Goal: Complete application form

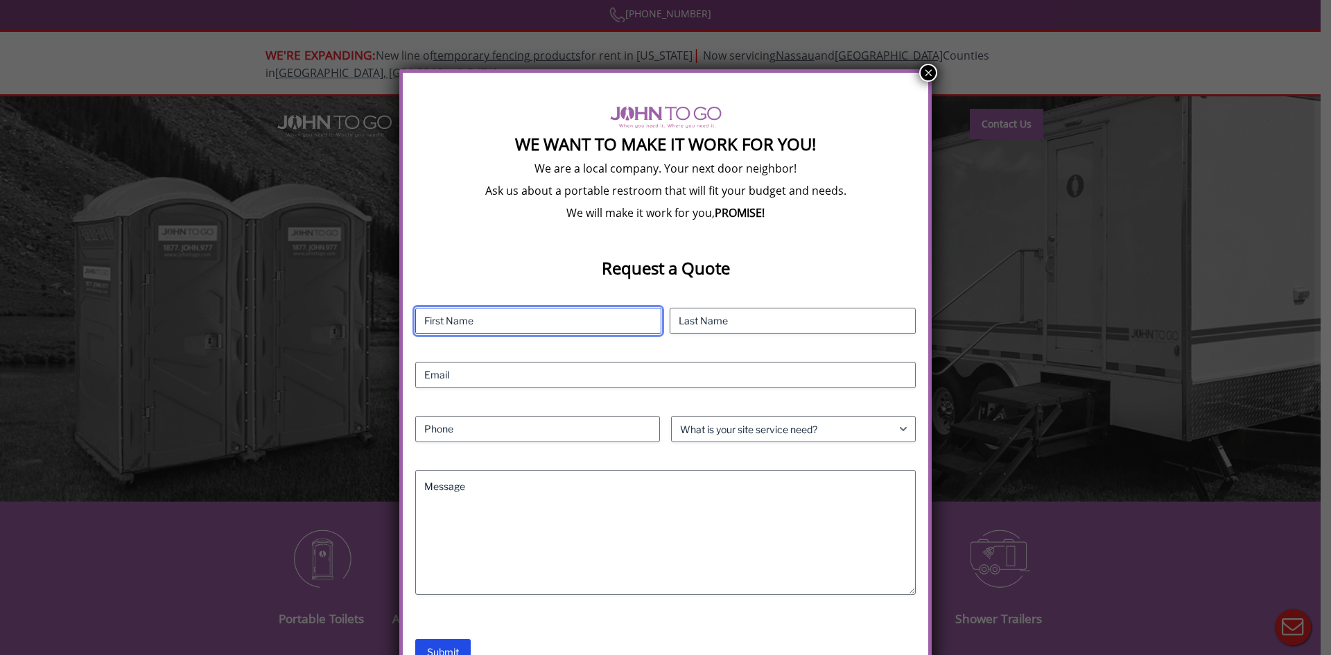
click at [526, 324] on input "First" at bounding box center [538, 321] width 246 height 26
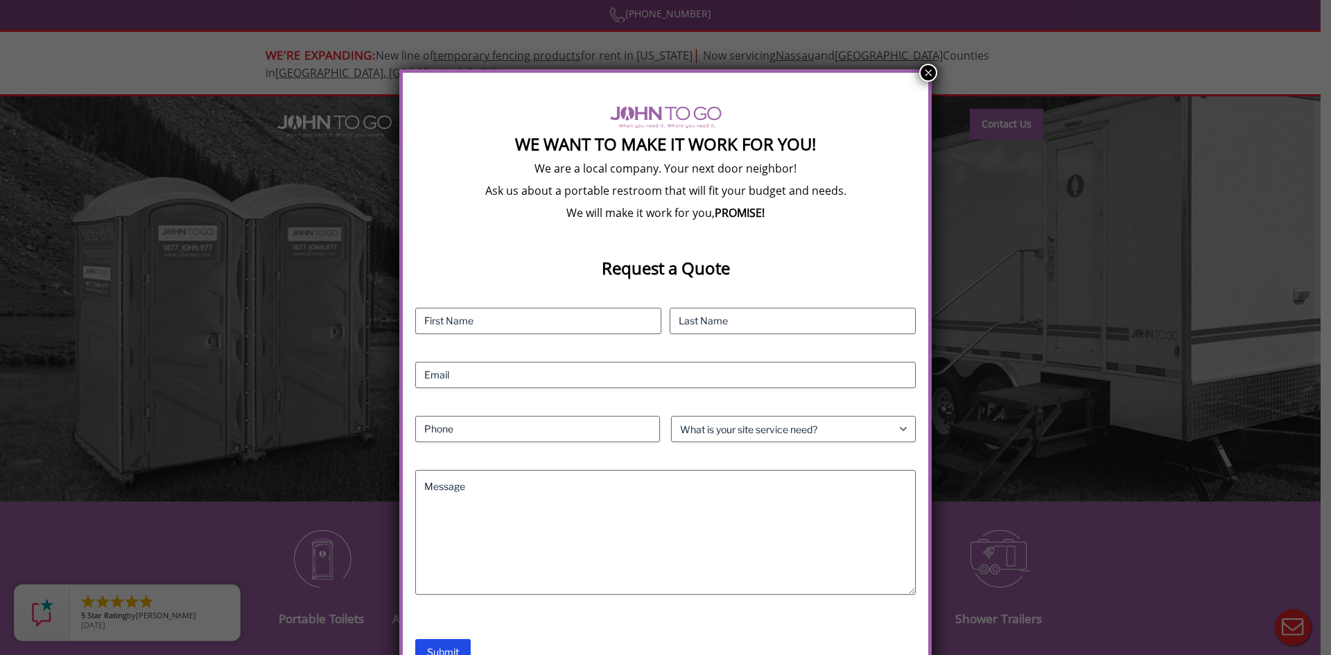
click at [466, 335] on div "Contact Name (Required) First Last Email (Required) Phone (Required) What is yo…" at bounding box center [665, 465] width 501 height 315
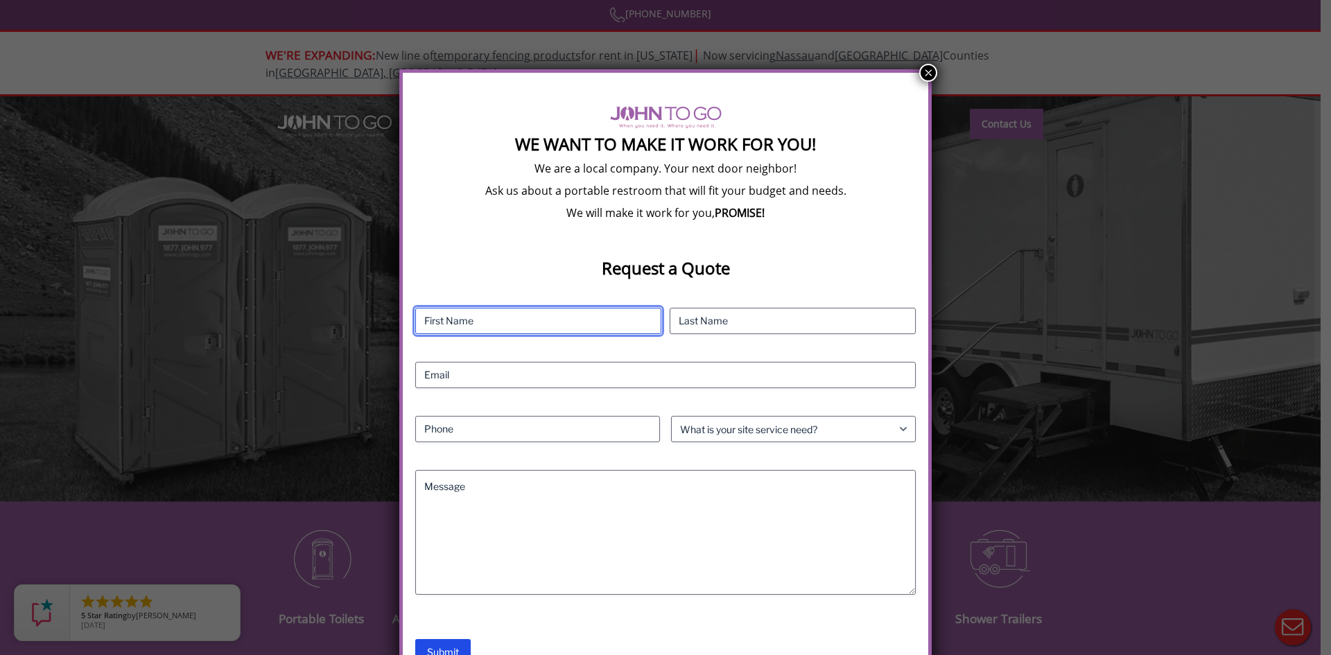
click at [431, 315] on input "First" at bounding box center [538, 321] width 246 height 26
type input "Allison"
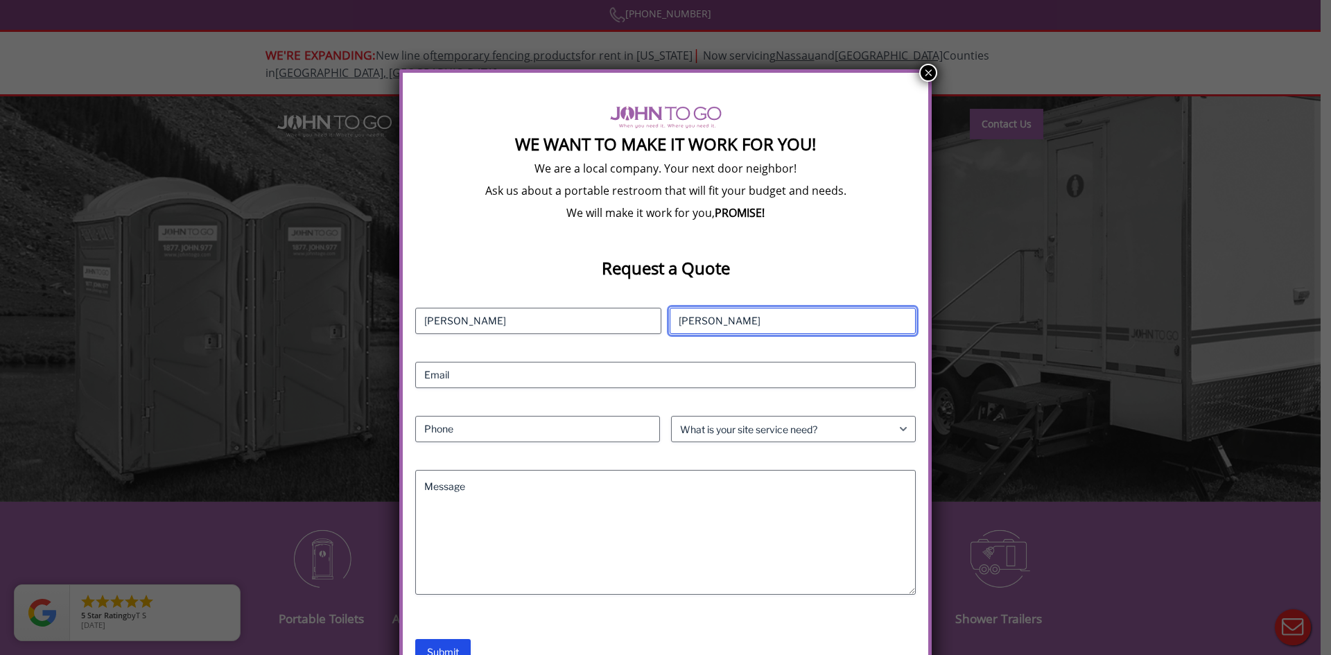
type input "Emmerich"
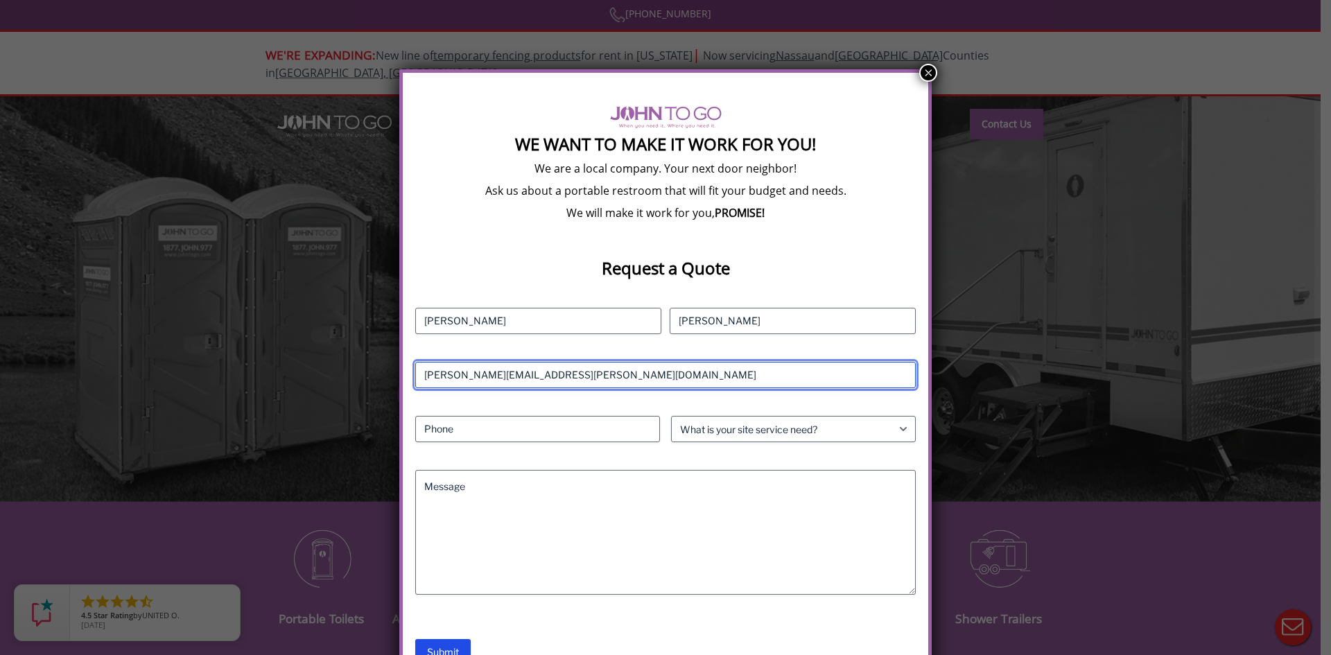
type input "allison.emmerich@feveroriginals.com"
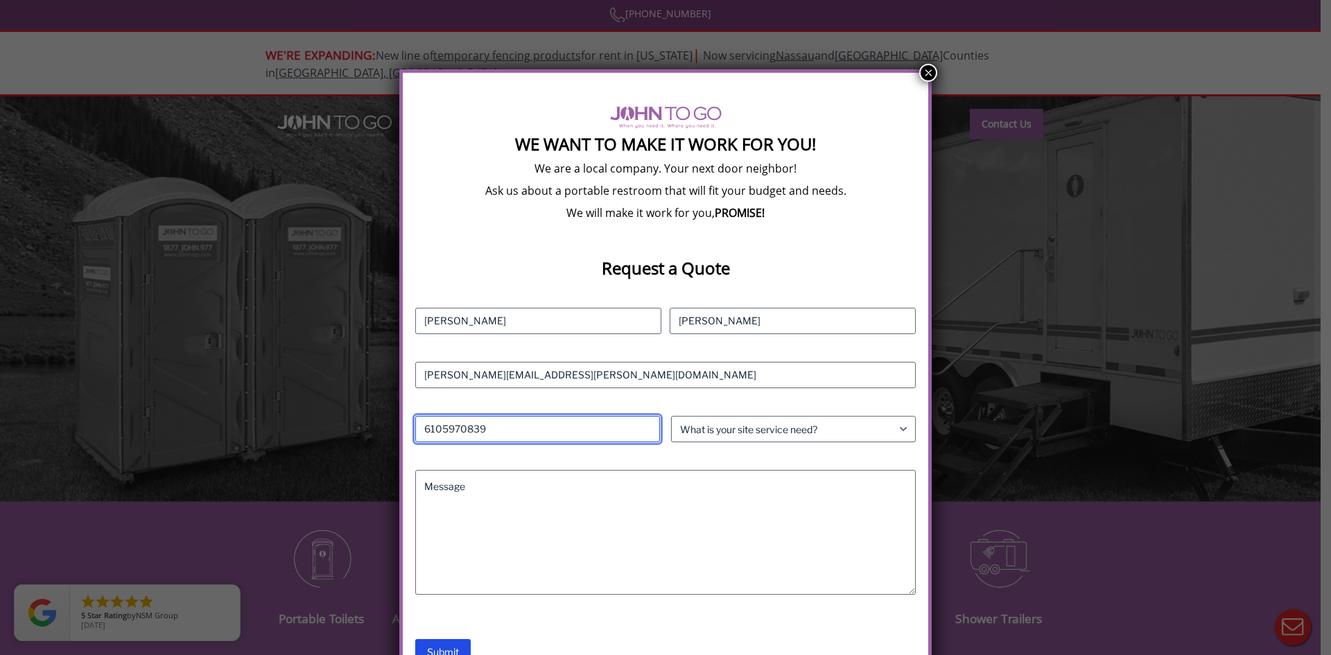
type input "6105970839"
drag, startPoint x: 773, startPoint y: 401, endPoint x: 749, endPoint y: 418, distance: 29.4
click at [771, 401] on div "Contact Name (Required) Allison First Emmerich Last Email (Required) allison.em…" at bounding box center [665, 465] width 501 height 315
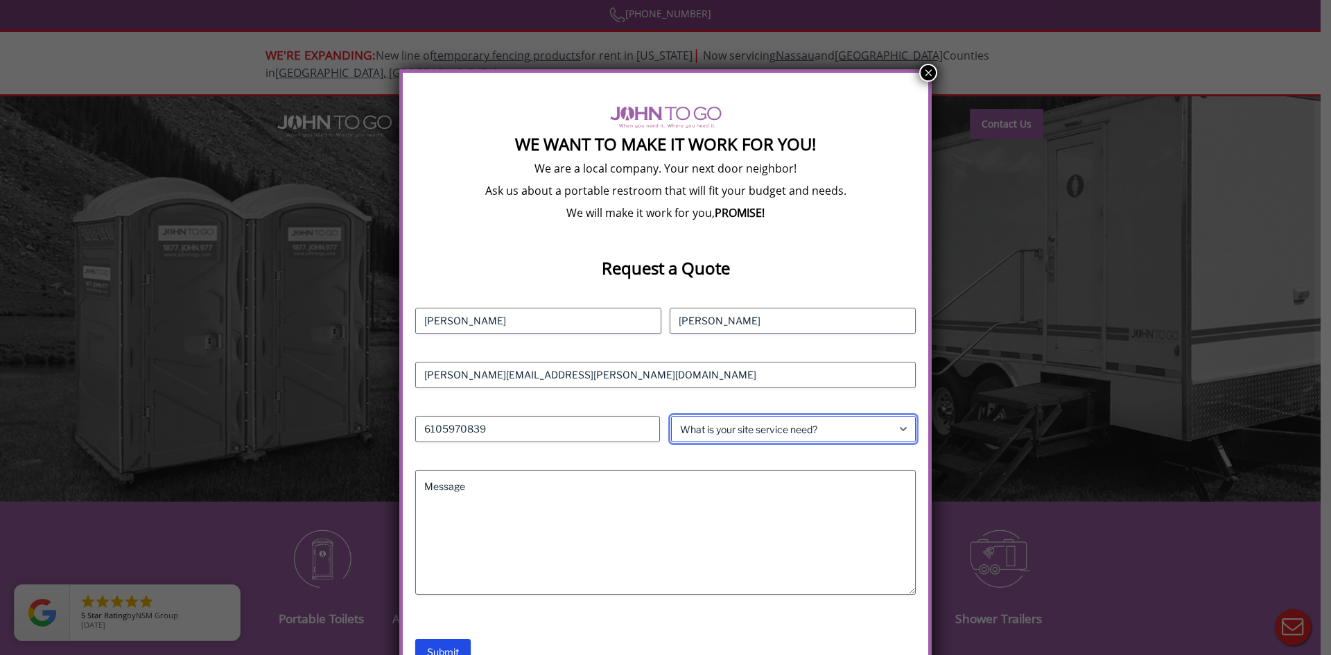
click at [744, 431] on select "What is your site service need? Consumer Construction - Commercial Construction…" at bounding box center [793, 429] width 245 height 26
select select "Event"
click at [671, 416] on select "What is your site service need? Consumer Construction - Commercial Construction…" at bounding box center [793, 429] width 245 height 26
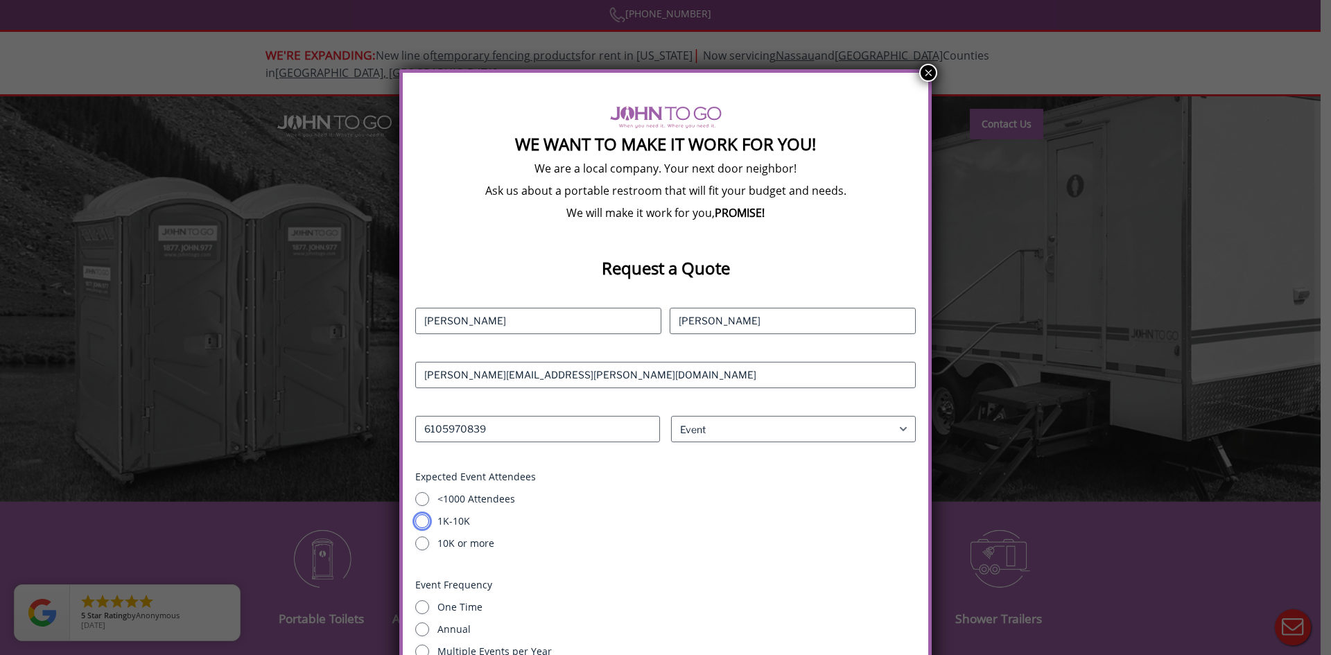
click at [419, 519] on input "1K-10K" at bounding box center [422, 521] width 14 height 14
radio input "true"
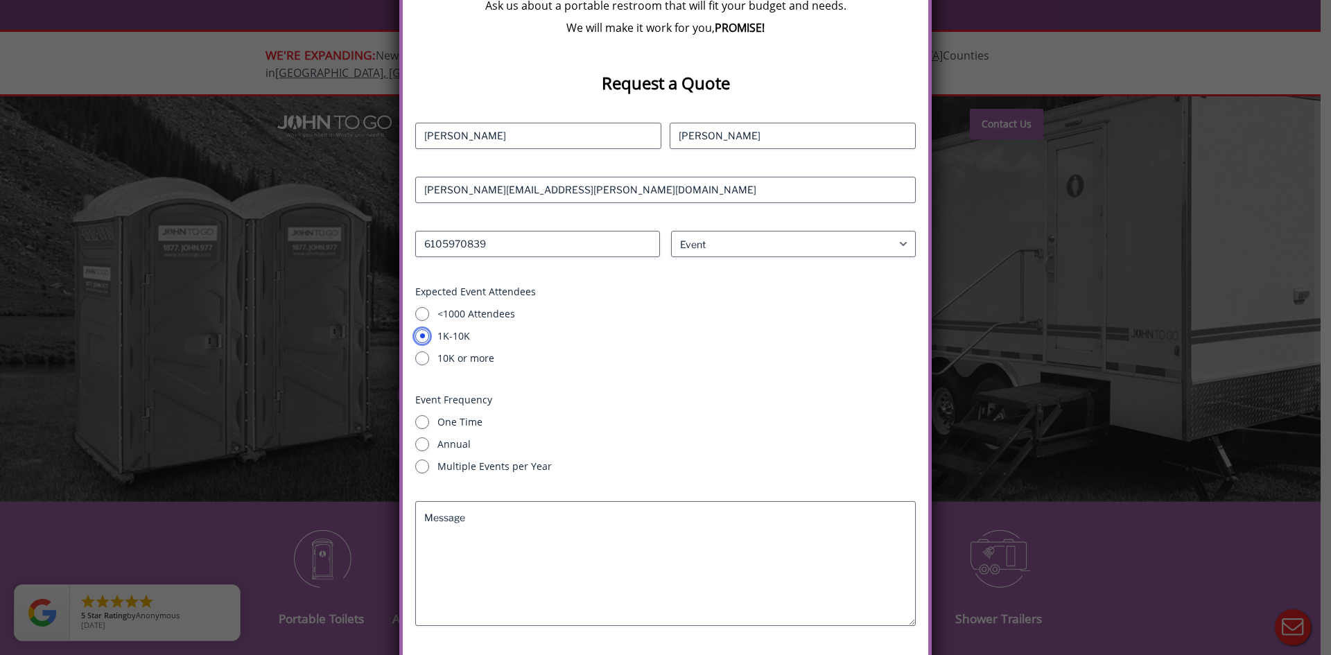
scroll to position [218, 0]
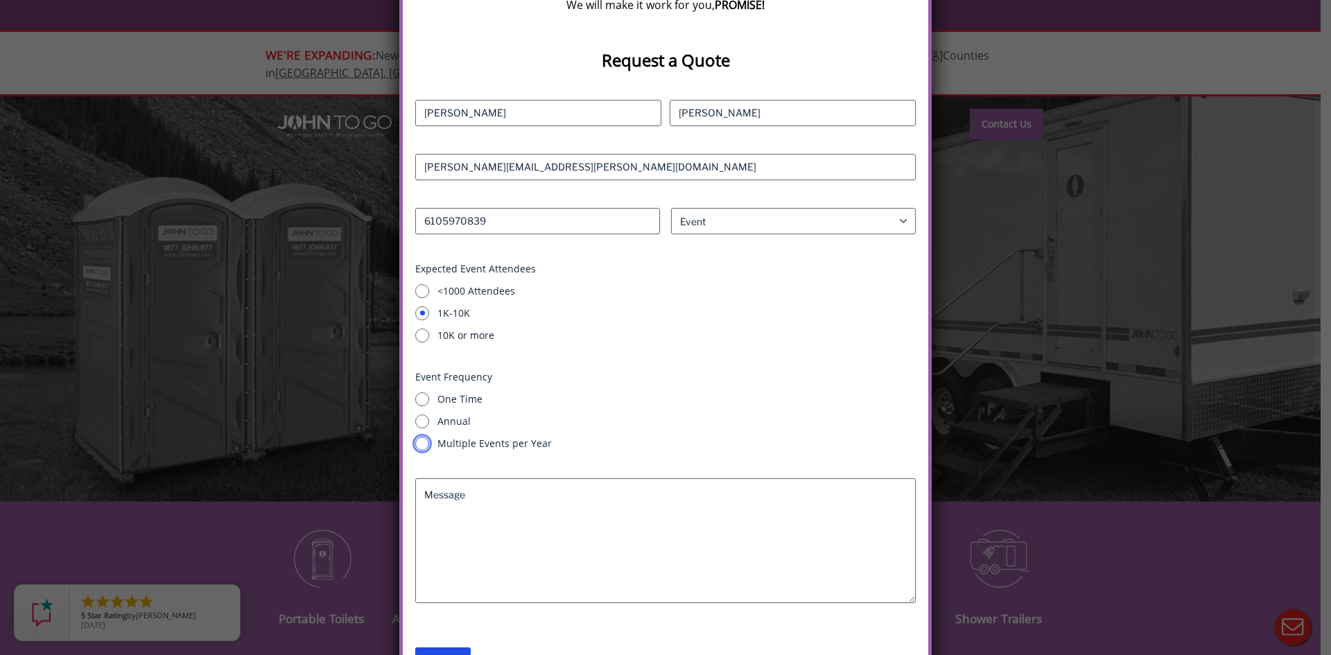
click at [424, 445] on input "Multiple Events per Year" at bounding box center [422, 444] width 14 height 14
radio input "true"
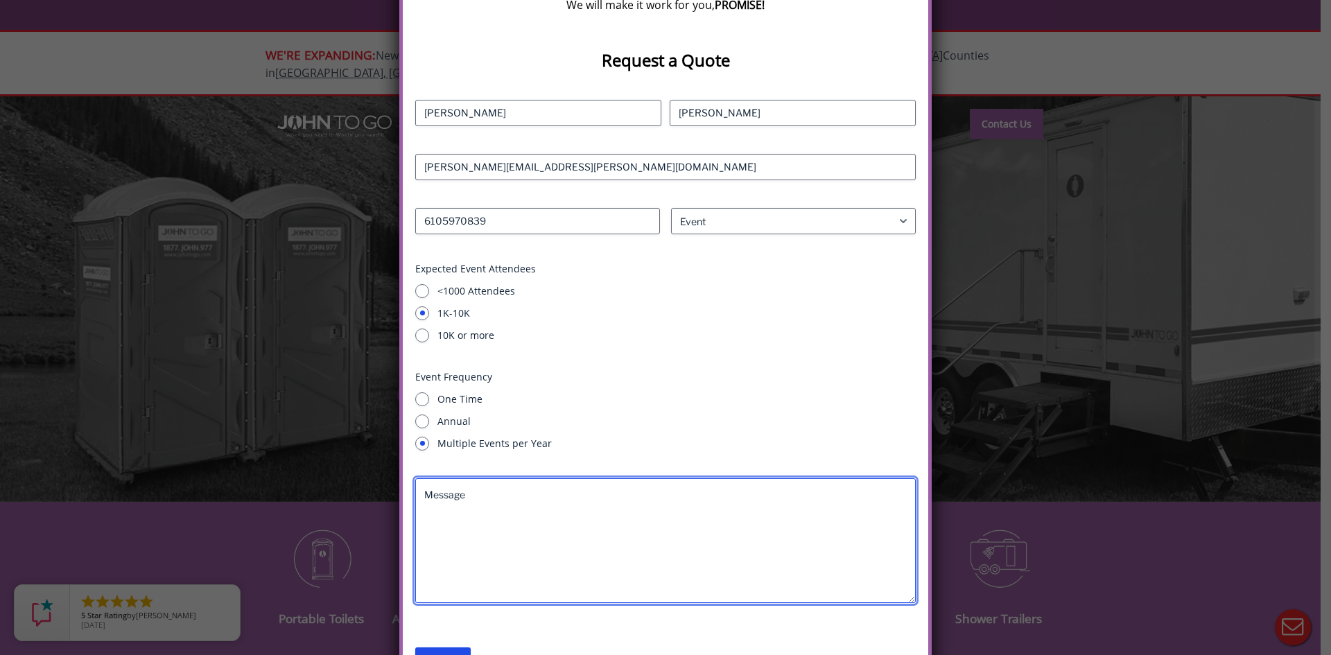
click at [483, 562] on textarea "Message" at bounding box center [665, 540] width 501 height 125
click at [774, 505] on textarea "Hi, I'm looking to rent a toilet trailer for mid-november to mid-March. Warmly,…" at bounding box center [665, 540] width 501 height 125
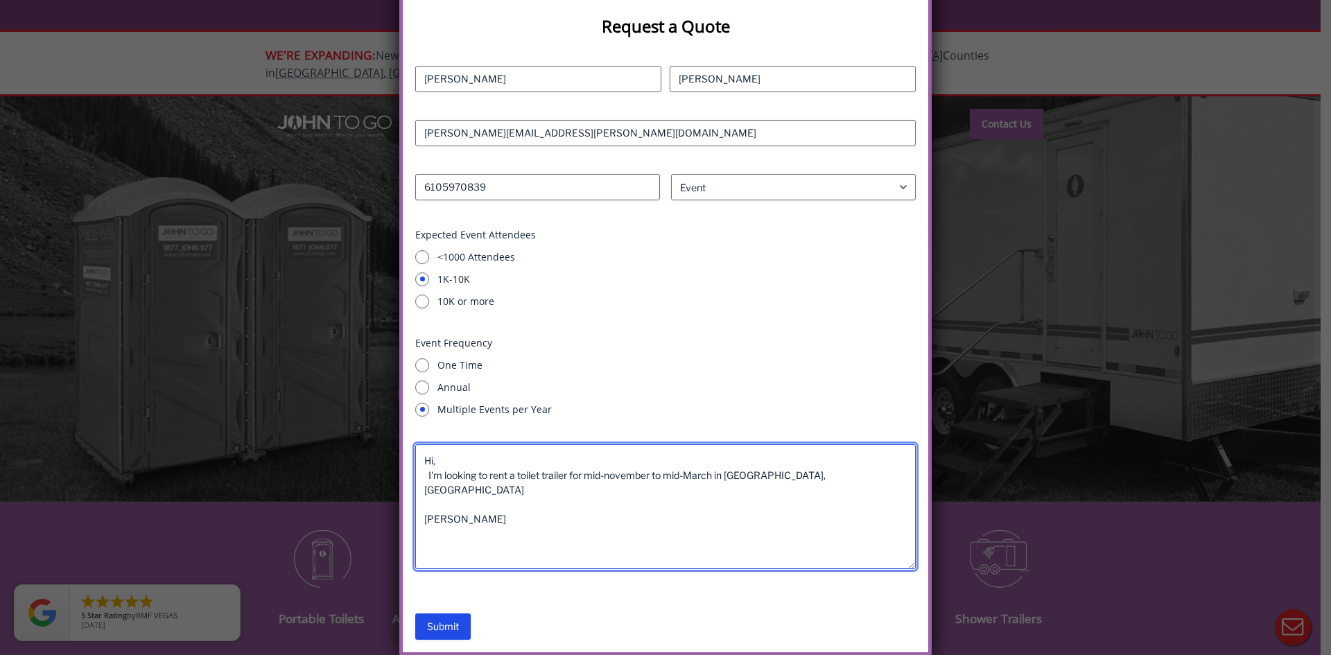
scroll to position [253, 0]
type textarea "Hi, I'm looking to rent a toilet trailer for mid-november to mid-March in jenki…"
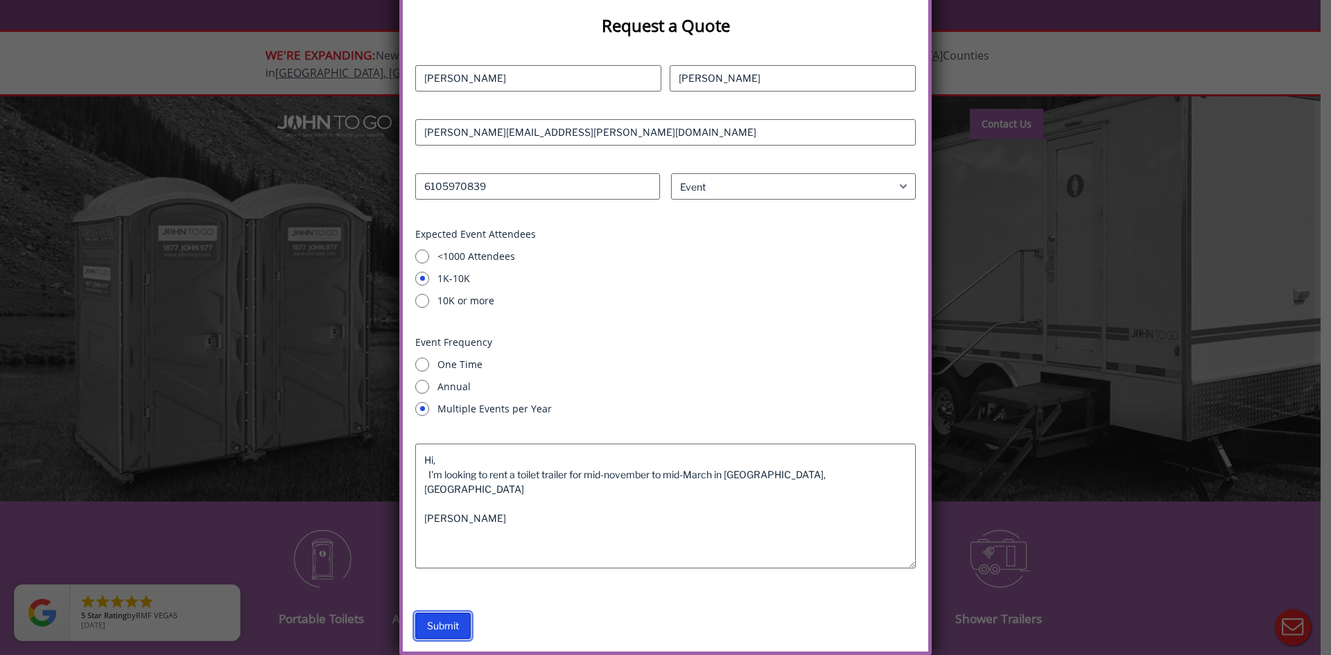
drag, startPoint x: 442, startPoint y: 625, endPoint x: 433, endPoint y: 617, distance: 12.3
click at [442, 624] on input "Submit" at bounding box center [442, 626] width 55 height 26
